Goal: Transaction & Acquisition: Purchase product/service

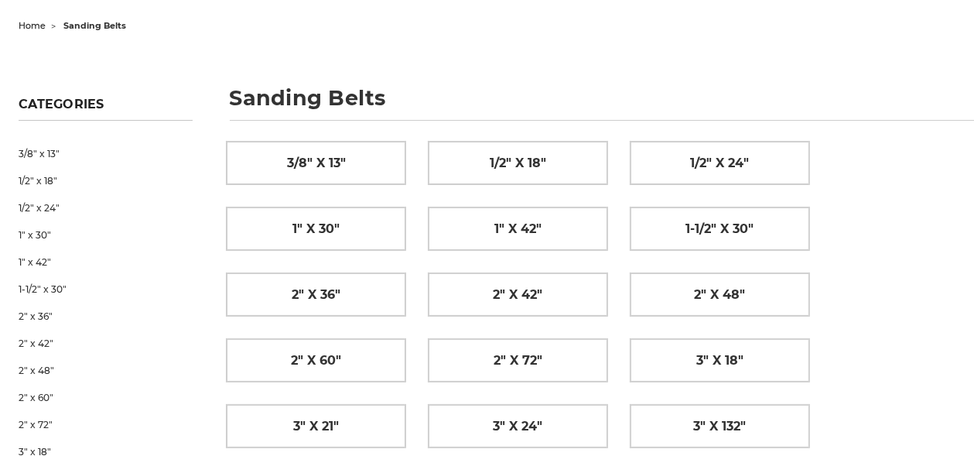
scroll to position [155, 0]
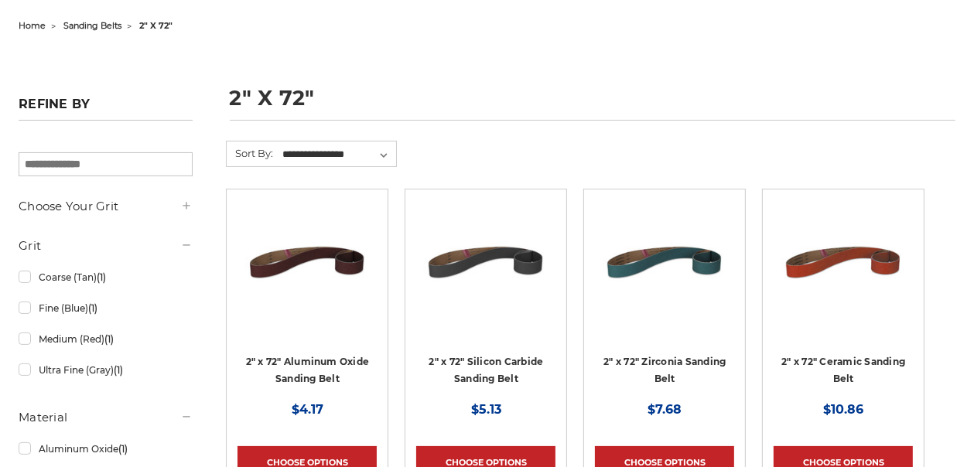
scroll to position [232, 0]
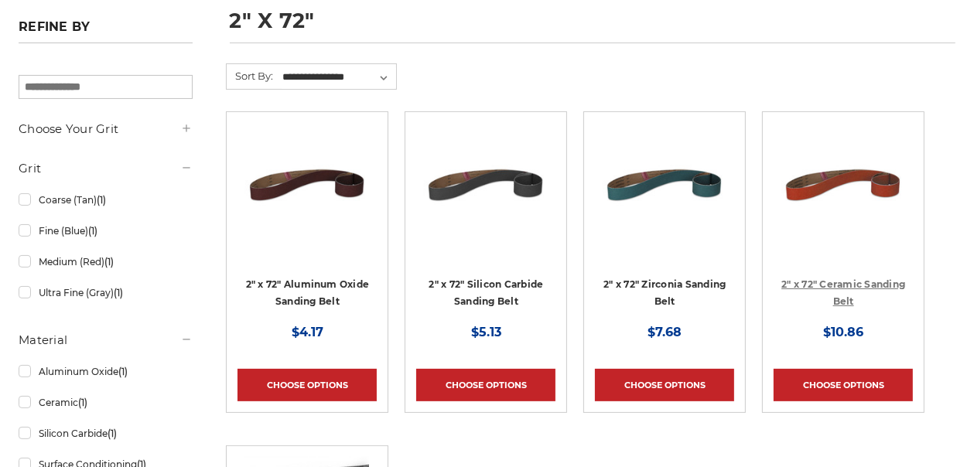
click at [830, 281] on link "2" x 72" Ceramic Sanding Belt" at bounding box center [844, 293] width 124 height 29
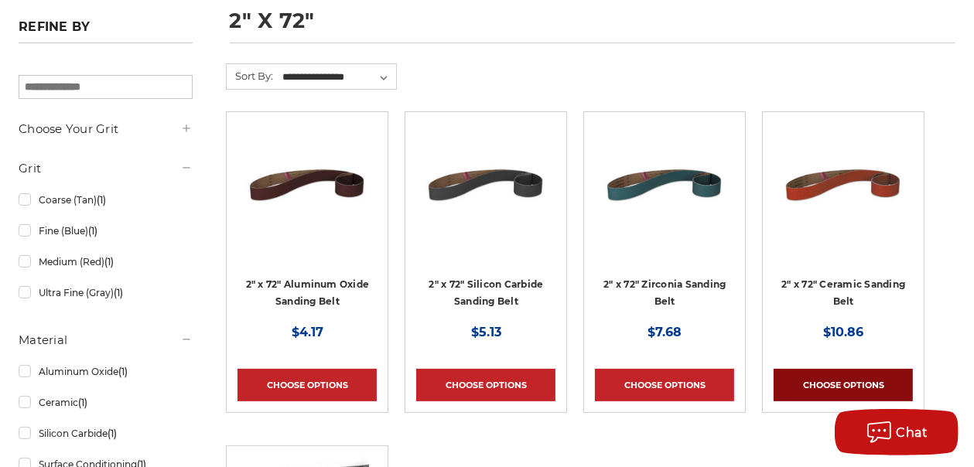
click at [829, 380] on link "Choose Options" at bounding box center [843, 385] width 139 height 33
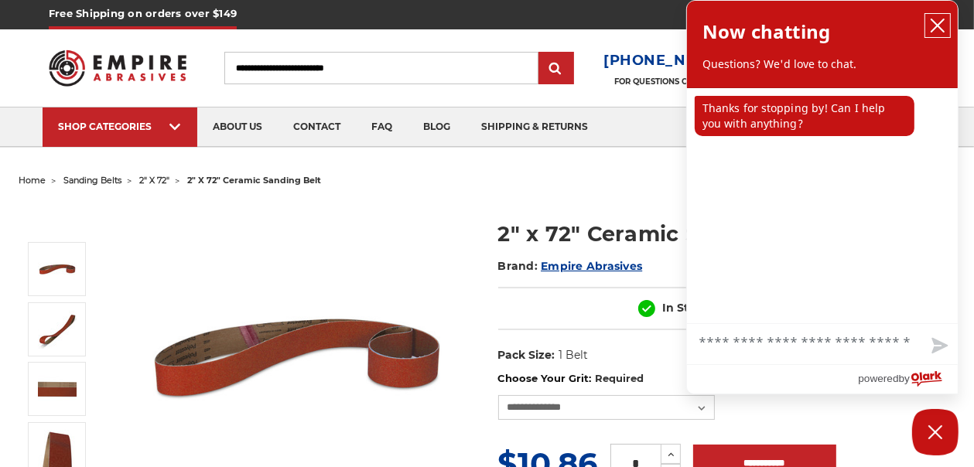
click at [938, 23] on icon "close chatbox" at bounding box center [937, 25] width 15 height 15
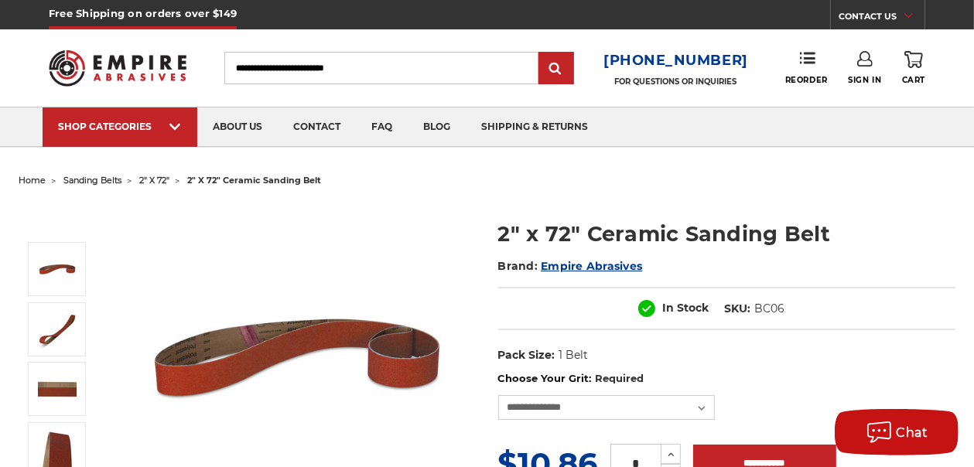
click at [262, 67] on input "Search" at bounding box center [380, 68] width 313 height 33
type input "******"
click at [546, 67] on input "submit" at bounding box center [556, 68] width 31 height 31
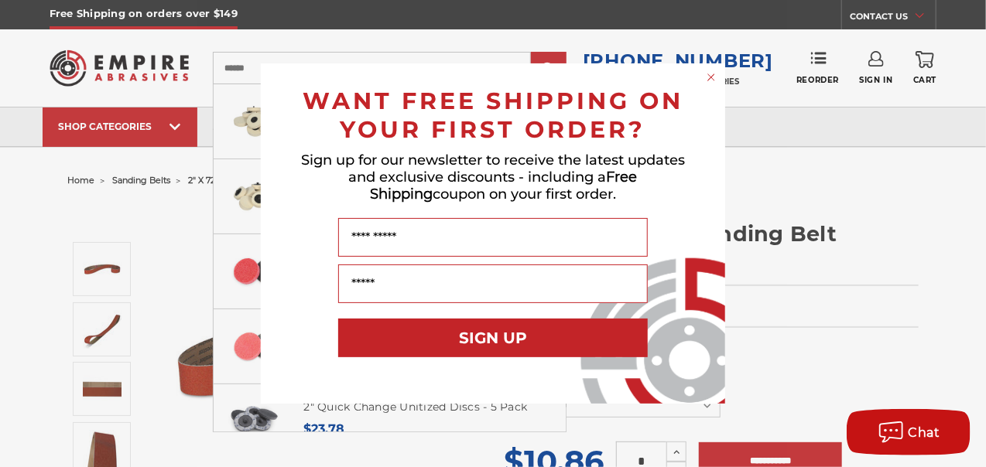
click at [712, 78] on icon "Close dialog" at bounding box center [711, 77] width 6 height 6
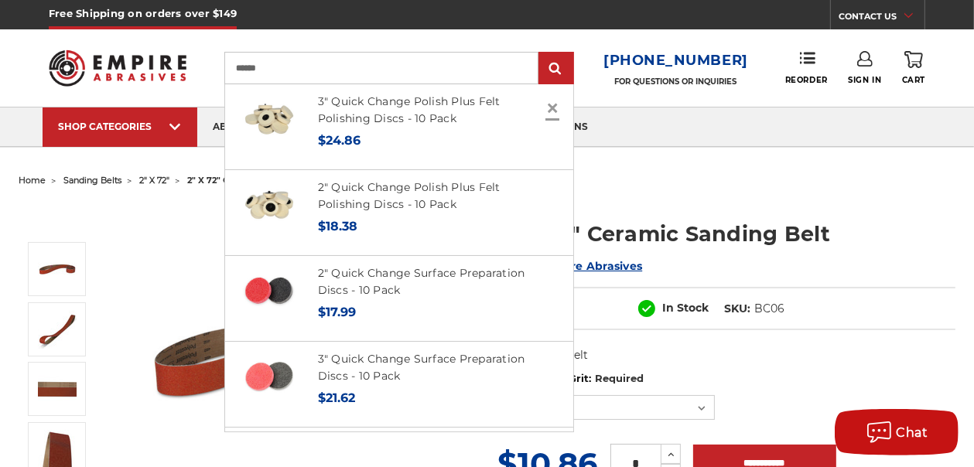
click at [546, 106] on span "×" at bounding box center [553, 108] width 14 height 30
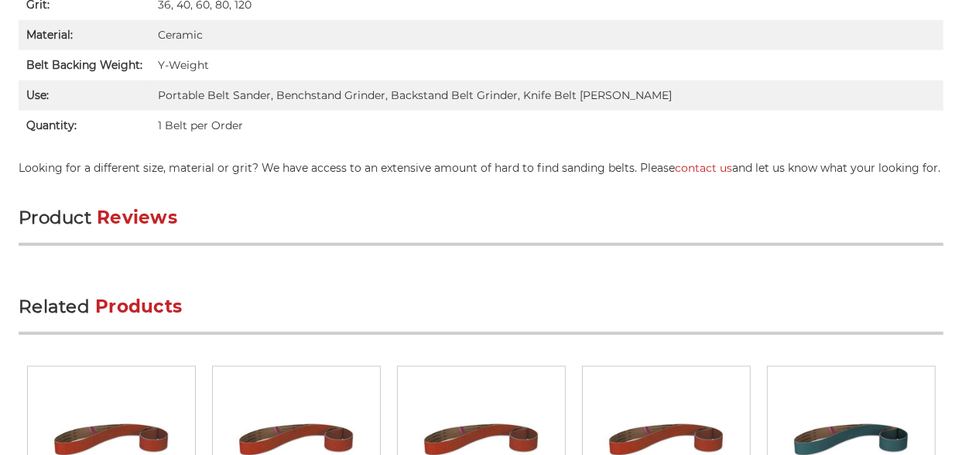
scroll to position [1518, 0]
